Goal: Find specific page/section: Find specific page/section

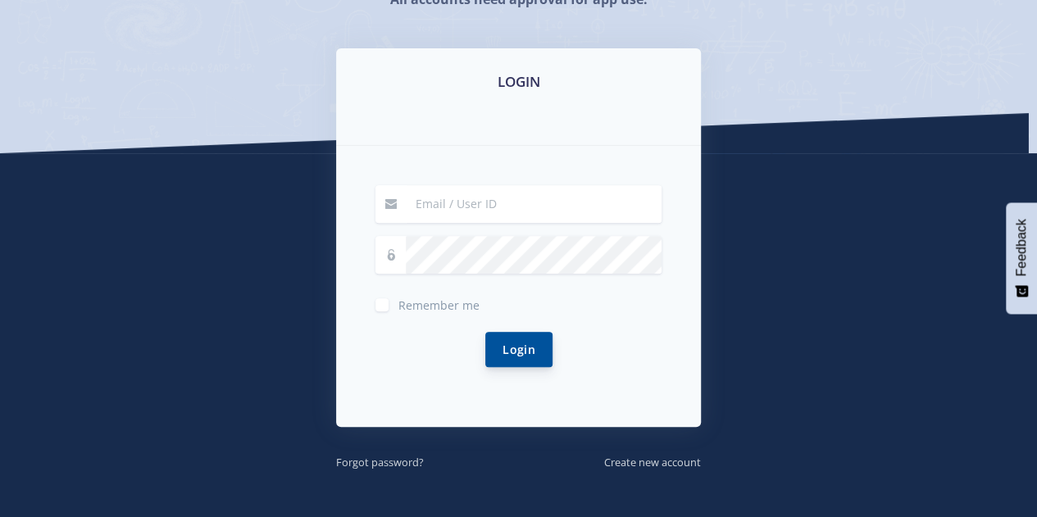
scroll to position [238, 0]
type input "[EMAIL_ADDRESS][DOMAIN_NAME]"
click at [530, 342] on button "Login" at bounding box center [518, 349] width 67 height 35
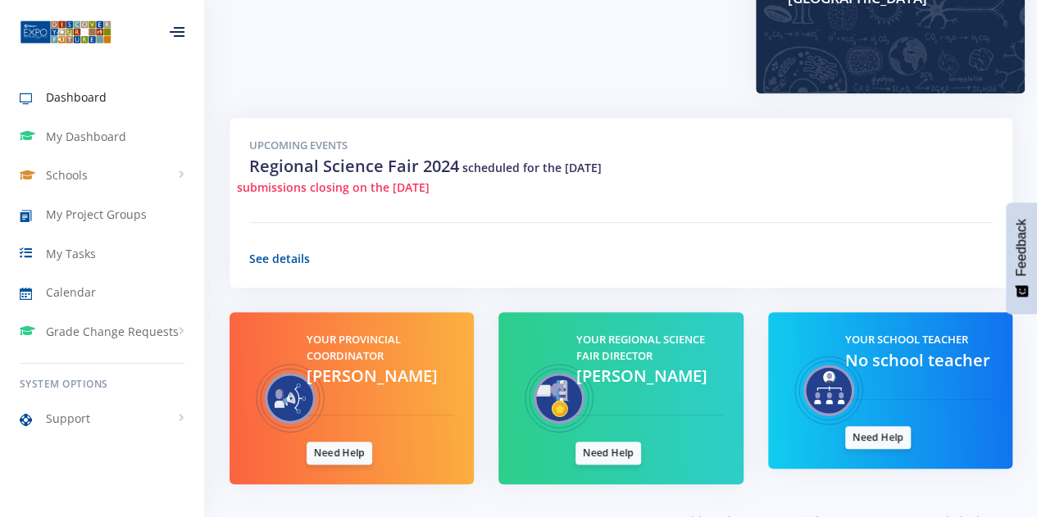
scroll to position [579, 0]
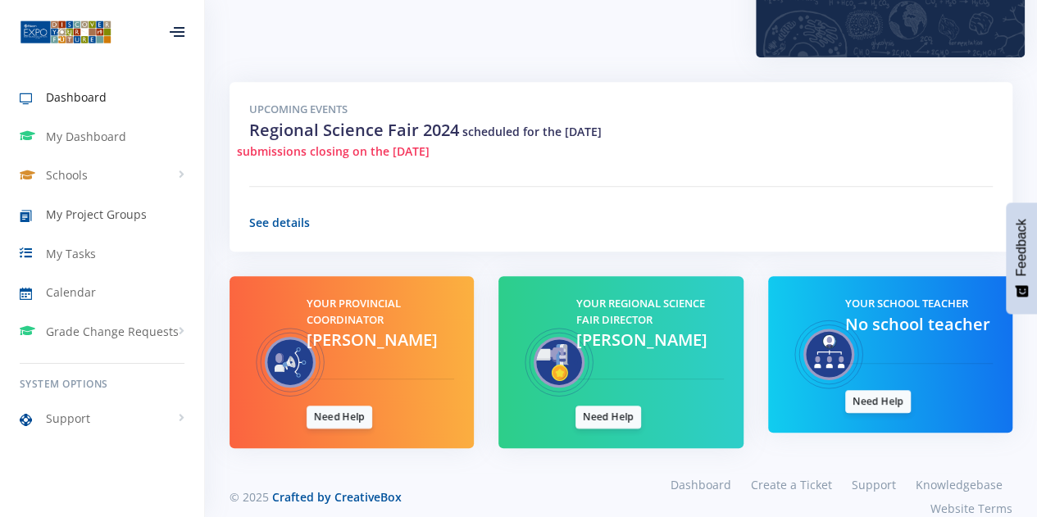
click at [107, 212] on span "My Project Groups" at bounding box center [96, 214] width 101 height 17
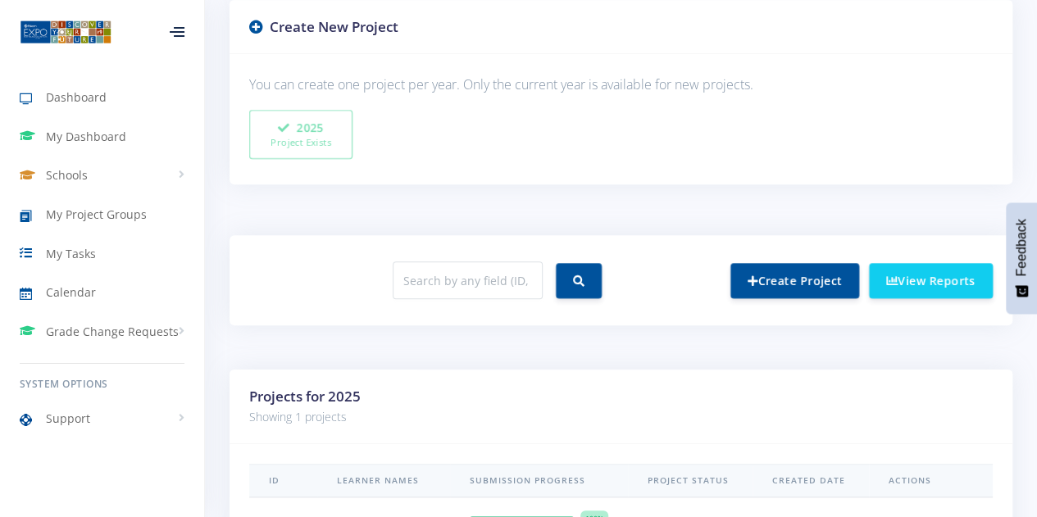
scroll to position [587, 0]
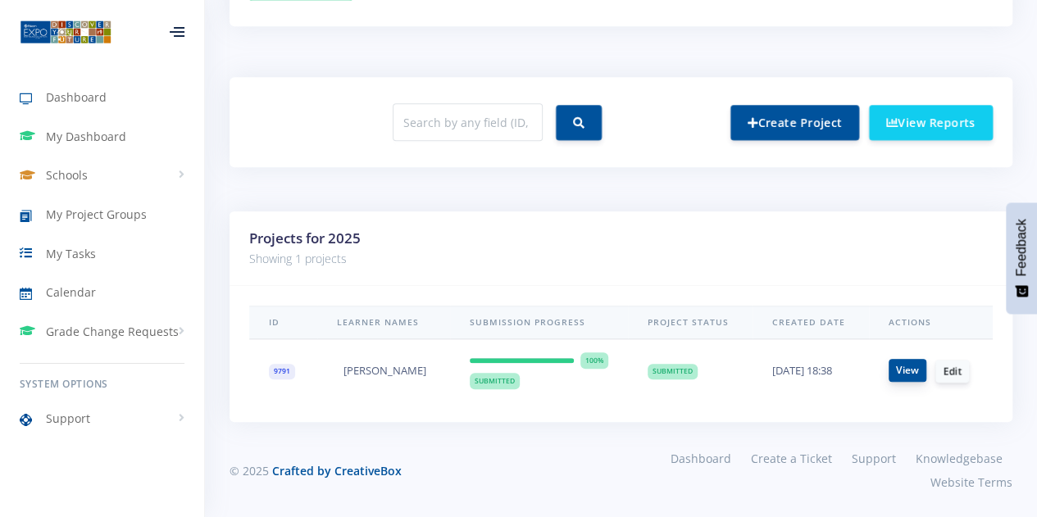
click at [899, 370] on link "View" at bounding box center [908, 370] width 38 height 23
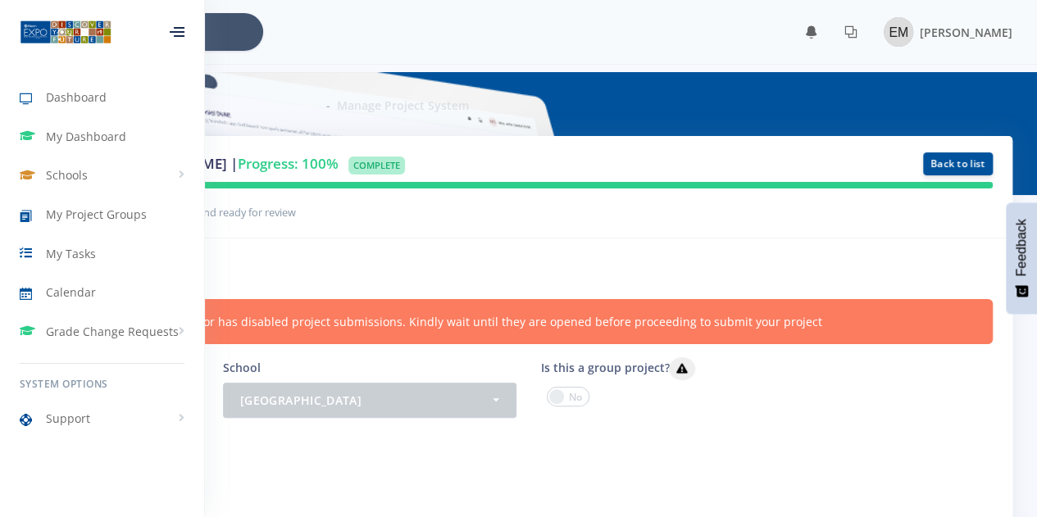
scroll to position [12, 12]
click at [722, 270] on h6 "Project information" at bounding box center [518, 268] width 949 height 21
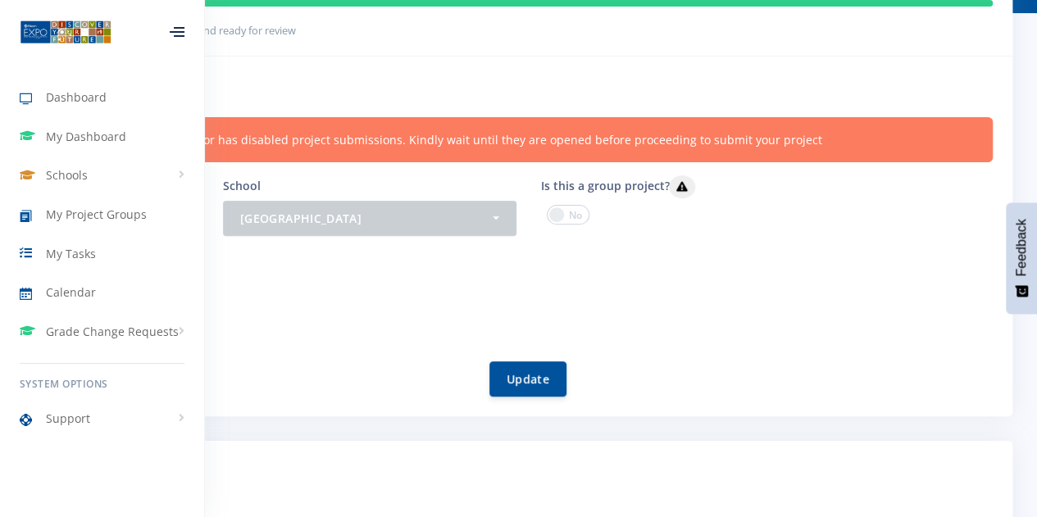
scroll to position [189, 0]
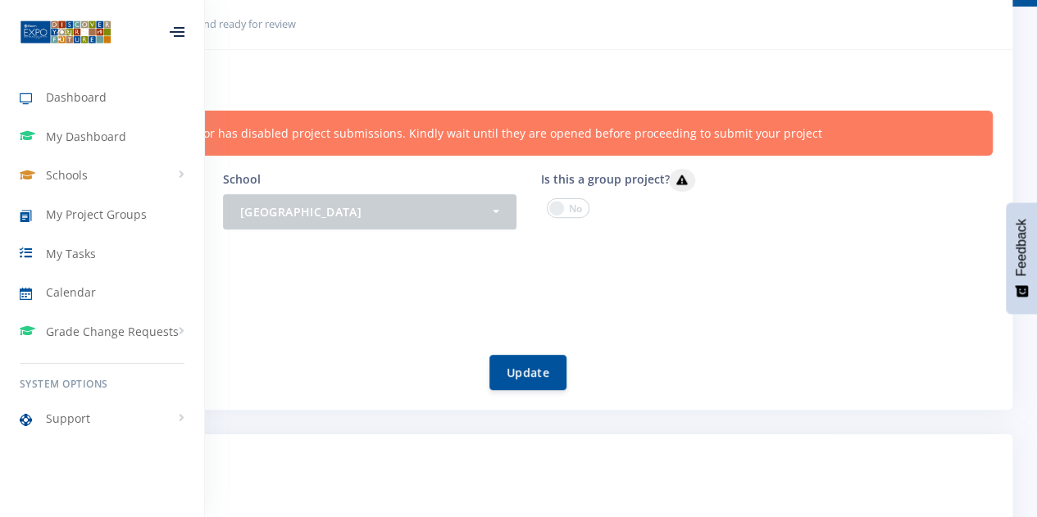
click at [172, 34] on div at bounding box center [177, 32] width 15 height 10
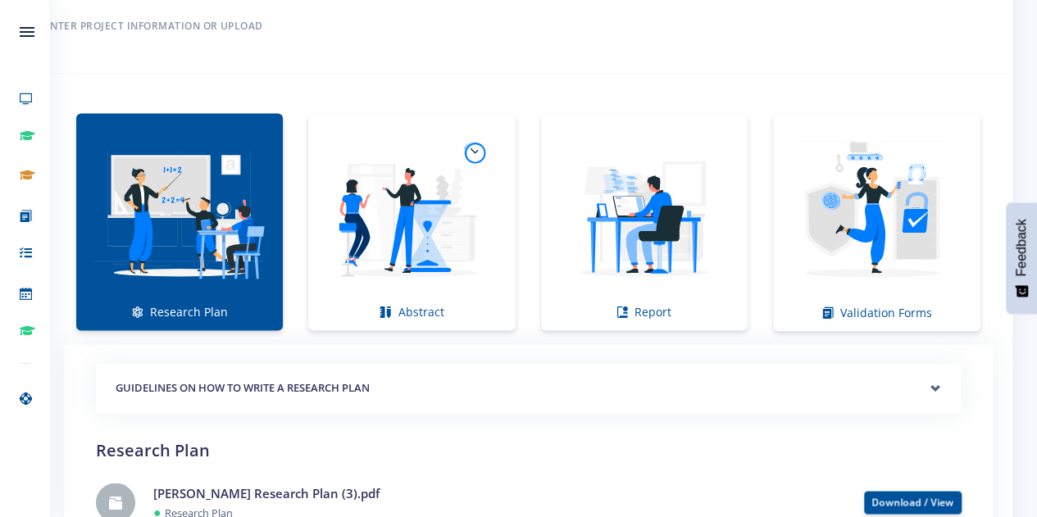
scroll to position [1093, 0]
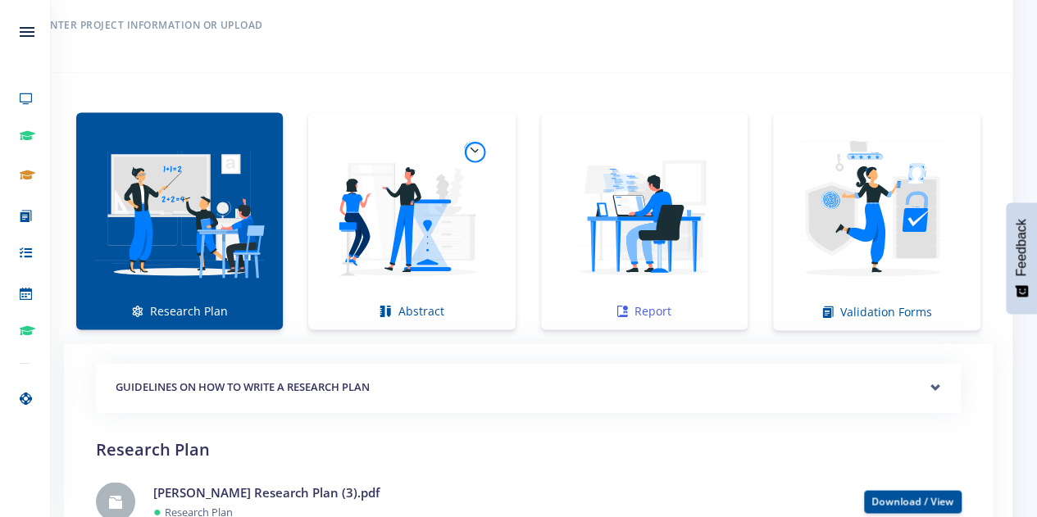
click at [673, 217] on img at bounding box center [644, 212] width 180 height 180
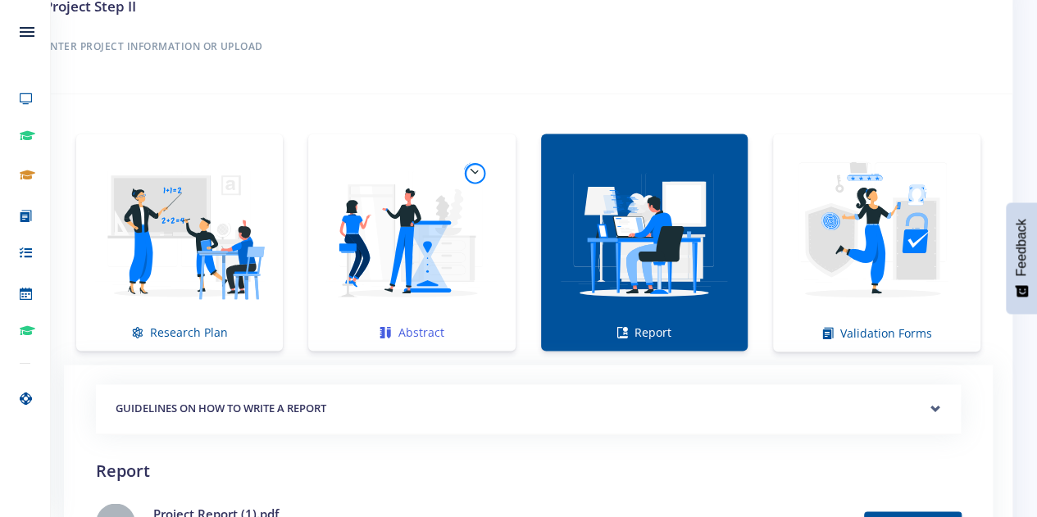
scroll to position [1067, 0]
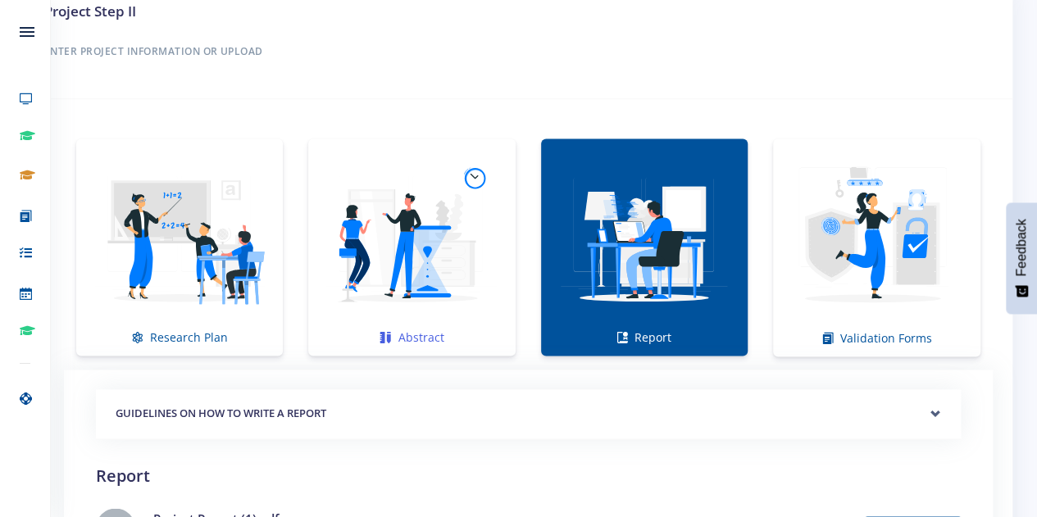
click at [398, 262] on img at bounding box center [411, 238] width 180 height 180
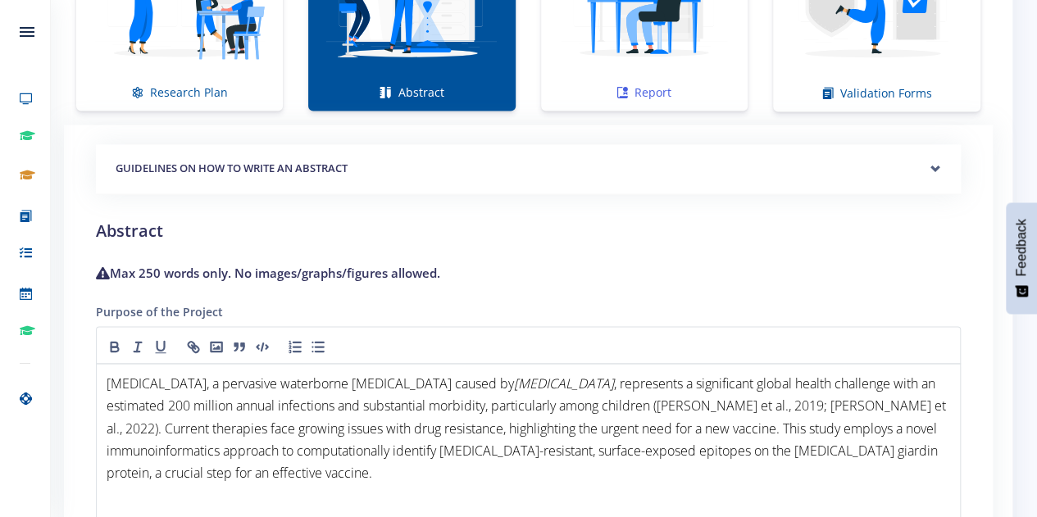
scroll to position [1127, 0]
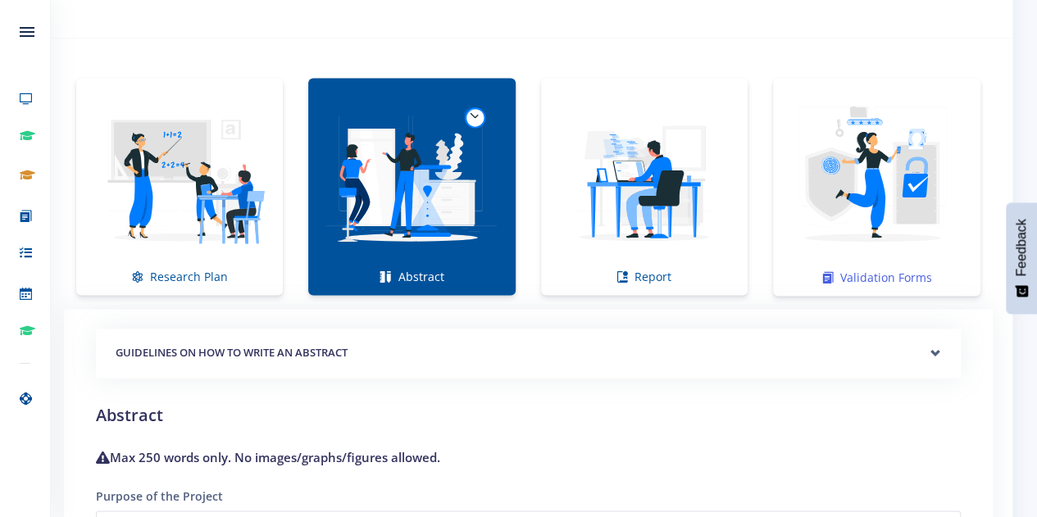
click at [880, 201] on img at bounding box center [876, 178] width 181 height 181
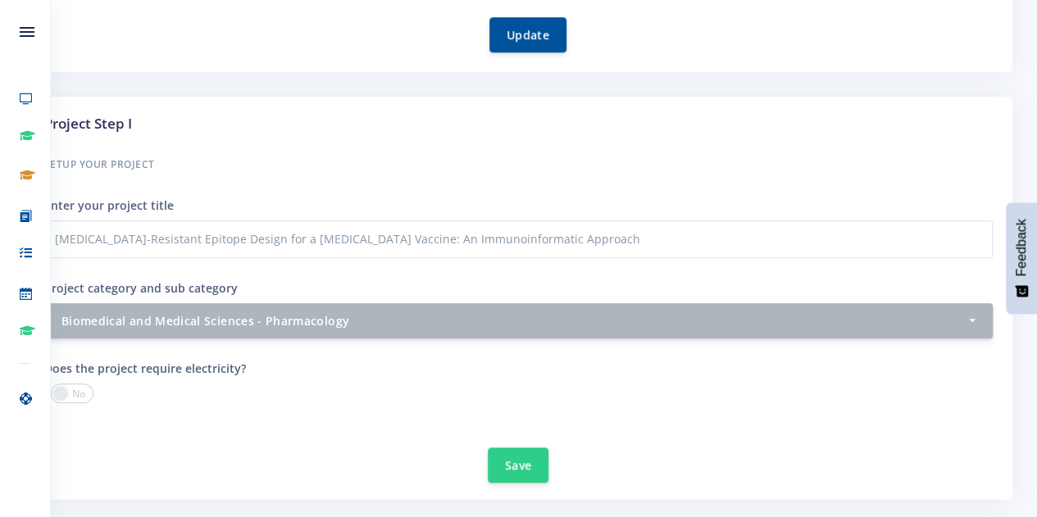
scroll to position [0, 0]
